Goal: Find specific page/section: Find specific page/section

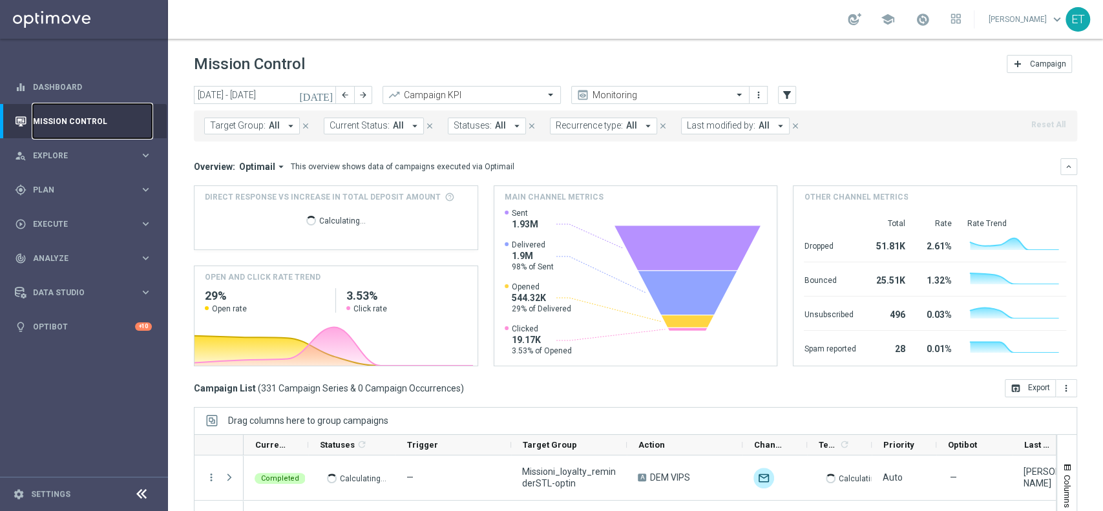
scroll to position [134, 0]
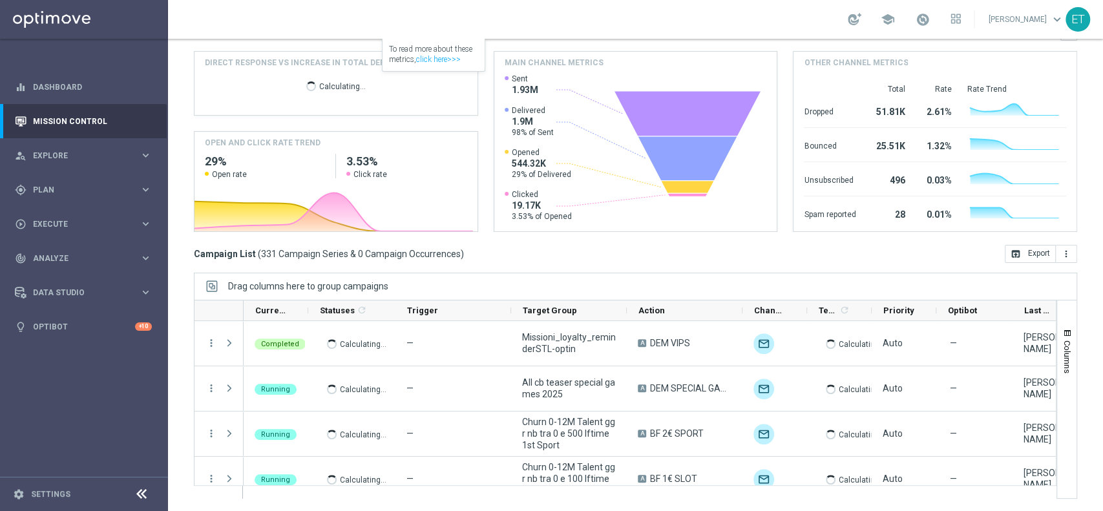
click at [62, 147] on div "person_search Explore keyboard_arrow_right" at bounding box center [83, 155] width 167 height 34
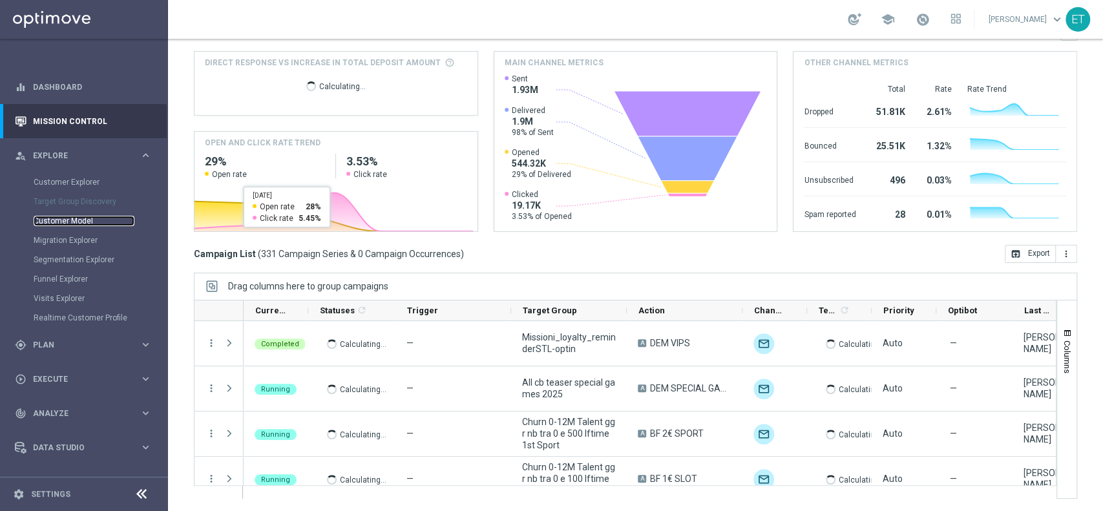
click at [47, 220] on link "Customer Model" at bounding box center [84, 221] width 101 height 10
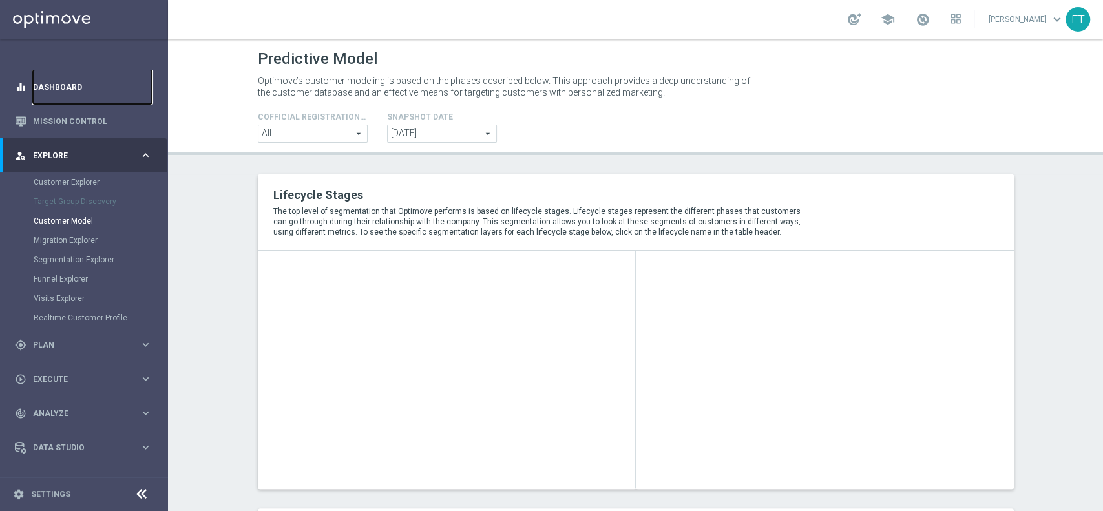
click at [41, 88] on link "Dashboard" at bounding box center [92, 87] width 119 height 34
